Goal: Find specific page/section: Find specific page/section

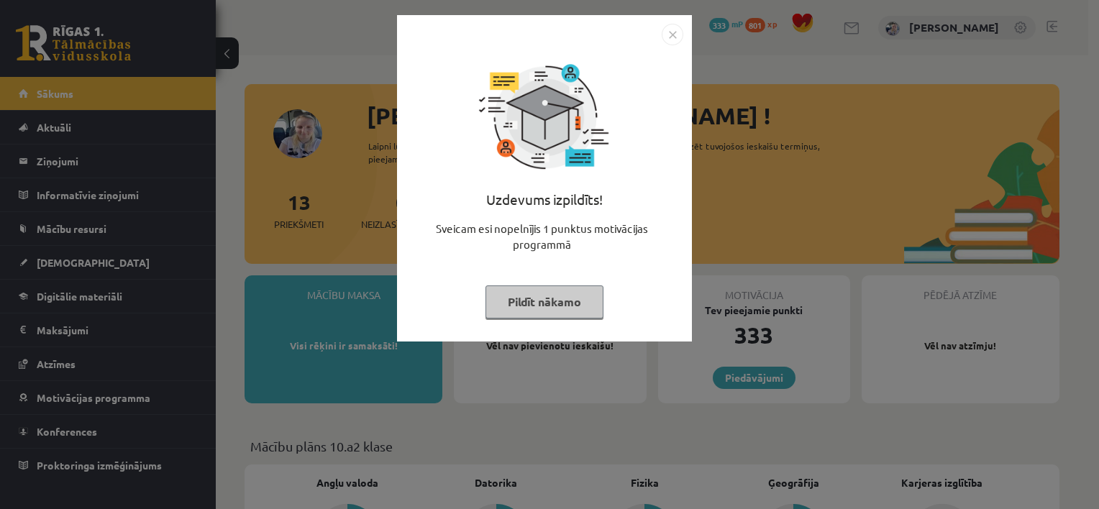
click at [580, 304] on button "Pildīt nākamo" at bounding box center [544, 301] width 118 height 33
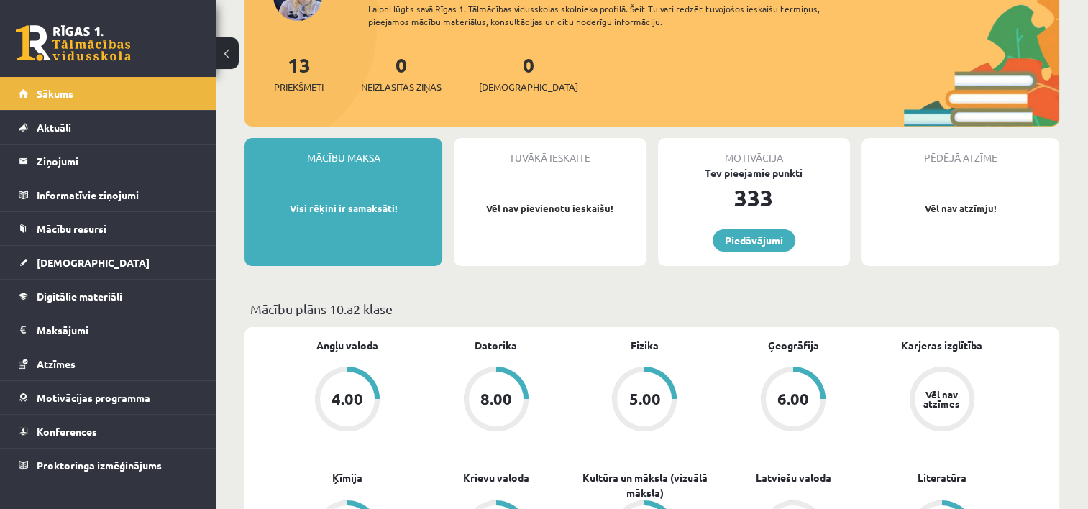
scroll to position [144, 0]
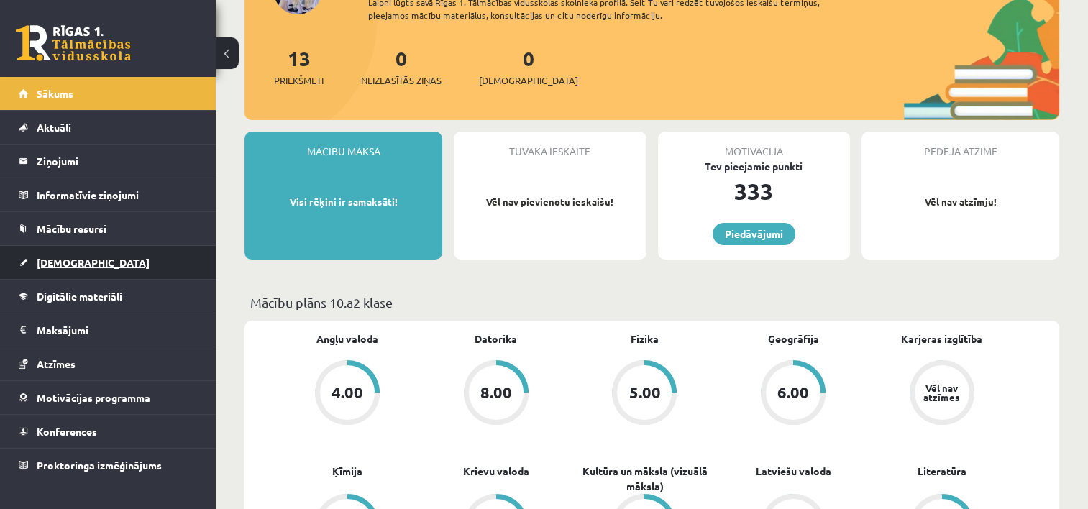
click at [86, 262] on link "[DEMOGRAPHIC_DATA]" at bounding box center [108, 262] width 179 height 33
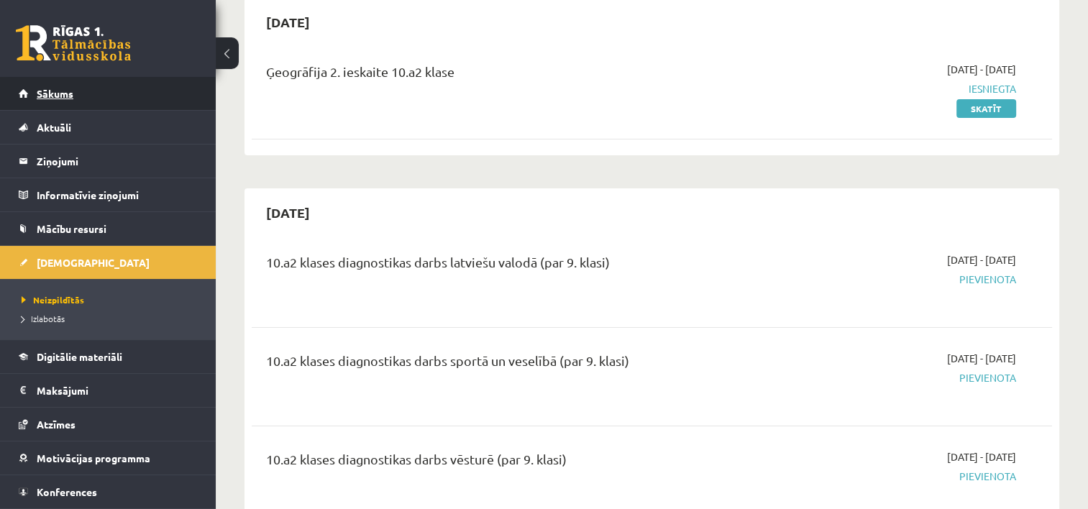
click at [173, 88] on link "Sākums" at bounding box center [108, 93] width 179 height 33
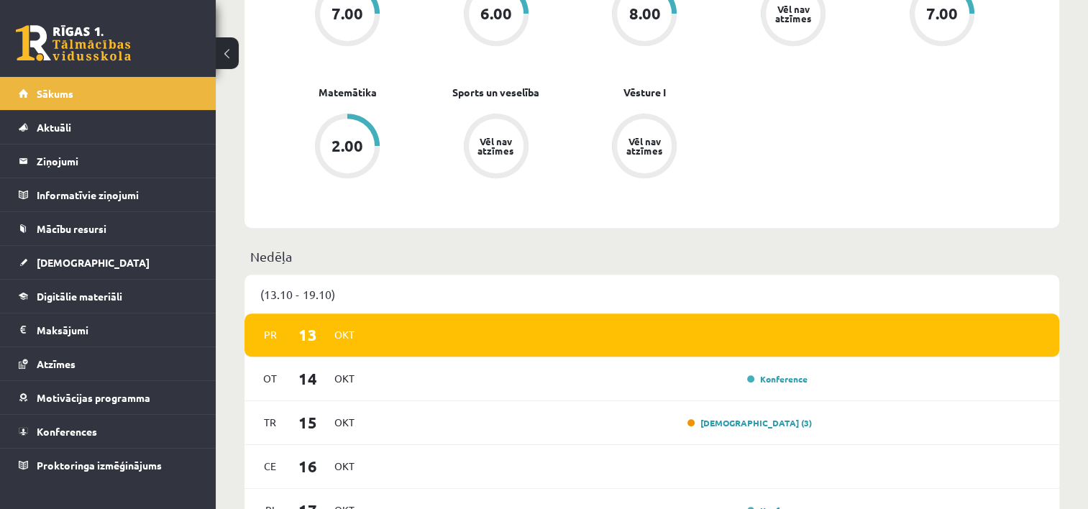
scroll to position [661, 0]
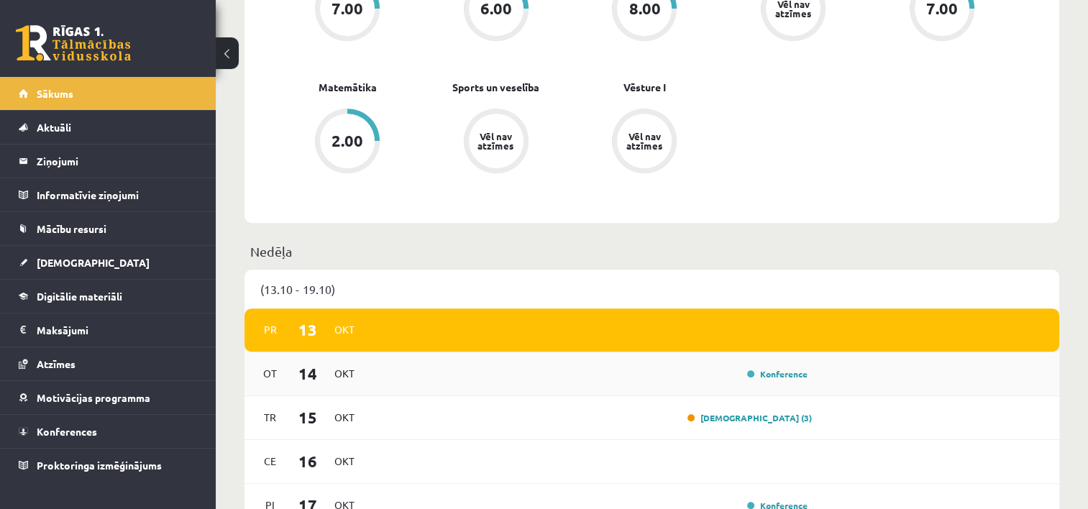
click at [334, 373] on span "Okt" at bounding box center [344, 373] width 30 height 22
click at [432, 377] on div "Konference" at bounding box center [591, 374] width 442 height 16
click at [774, 419] on link "[DEMOGRAPHIC_DATA] (3)" at bounding box center [749, 418] width 124 height 12
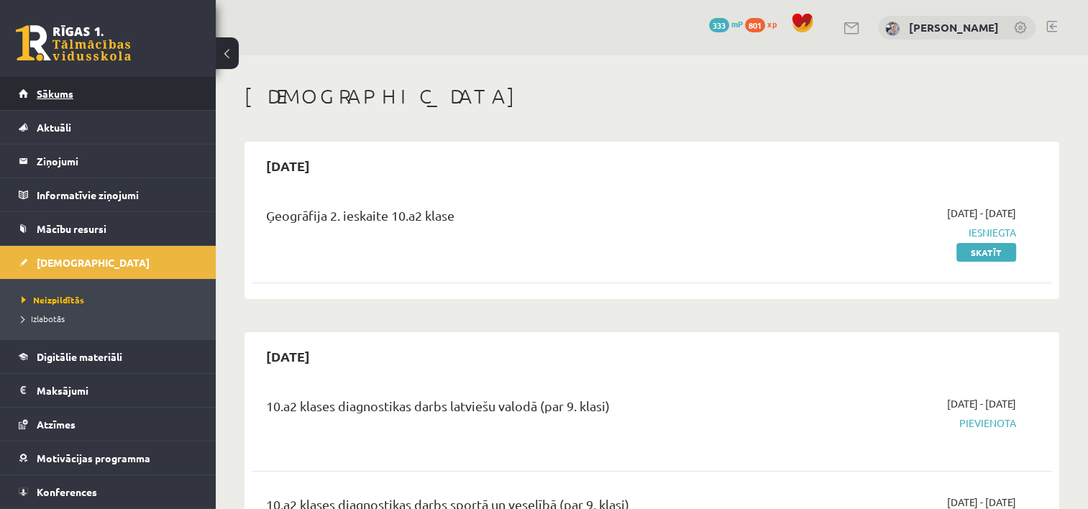
click at [129, 100] on link "Sākums" at bounding box center [108, 93] width 179 height 33
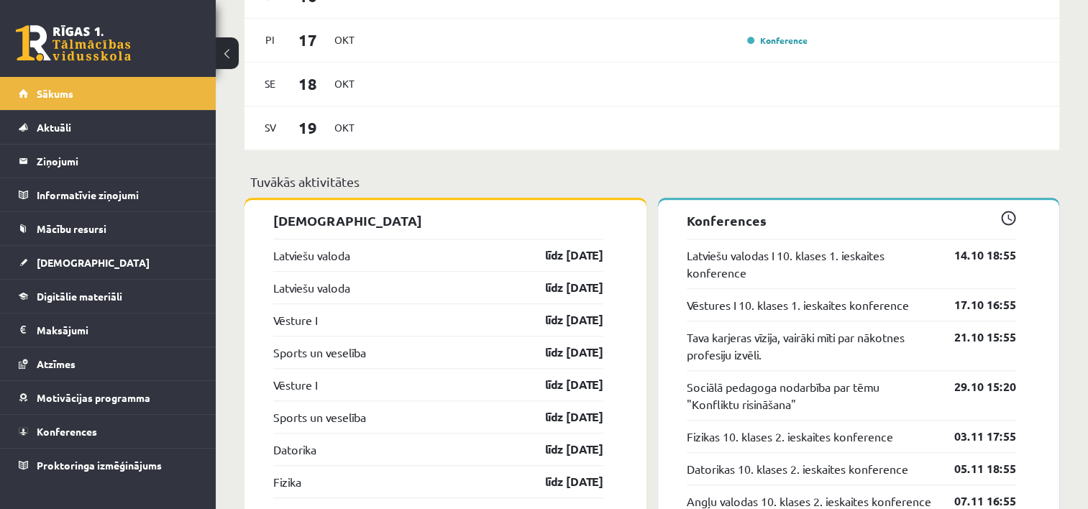
scroll to position [1150, 0]
